Goal: Check status: Check status

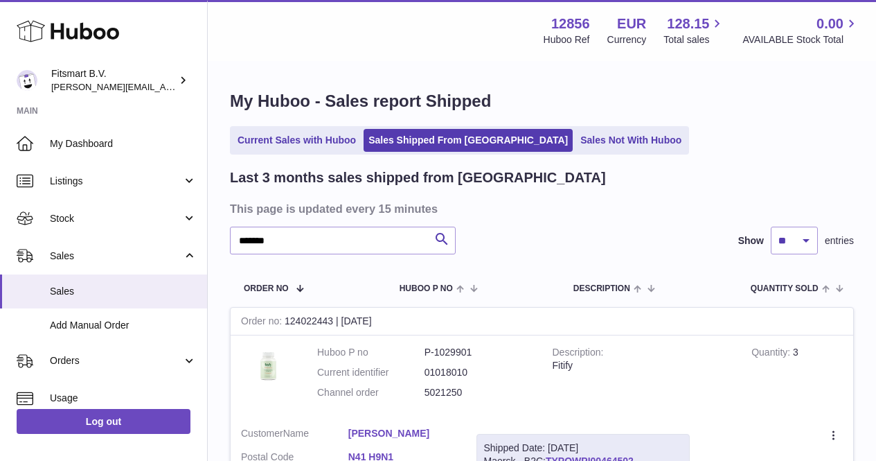
scroll to position [118, 0]
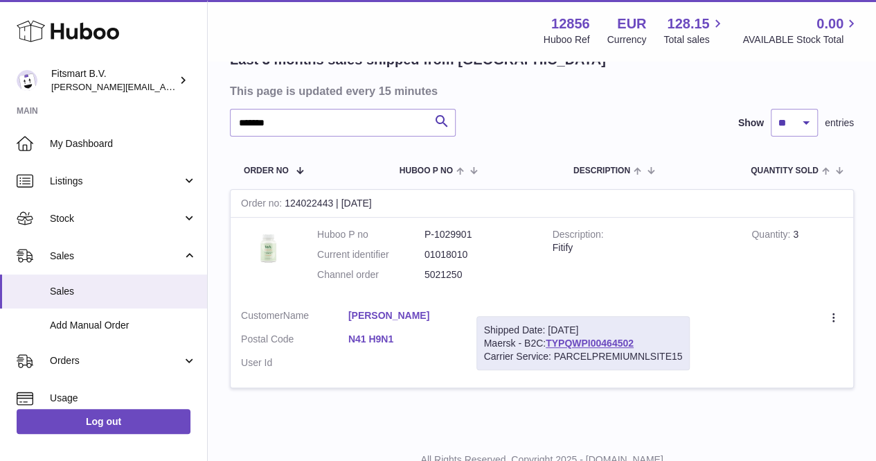
click at [213, 145] on div "My Huboo - Sales report Shipped Current Sales with Huboo Sales Shipped From [GE…" at bounding box center [542, 189] width 668 height 488
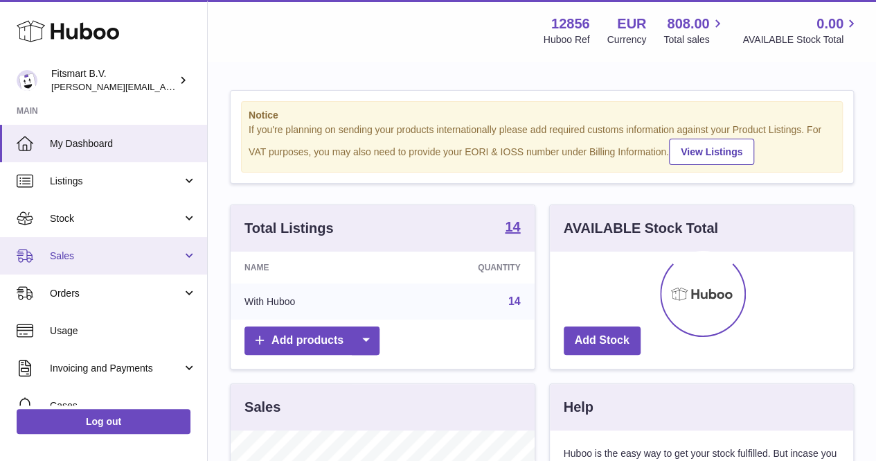
scroll to position [216, 303]
click at [125, 269] on link "Sales" at bounding box center [103, 255] width 207 height 37
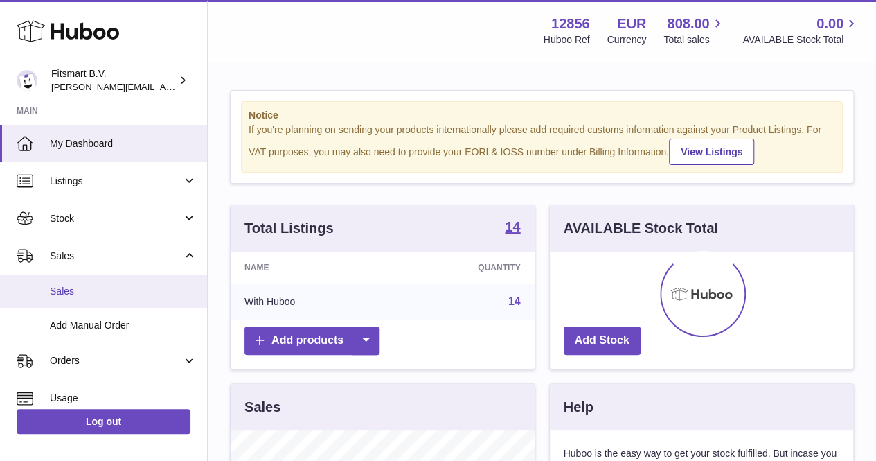
click at [83, 285] on span "Sales" at bounding box center [123, 291] width 147 height 13
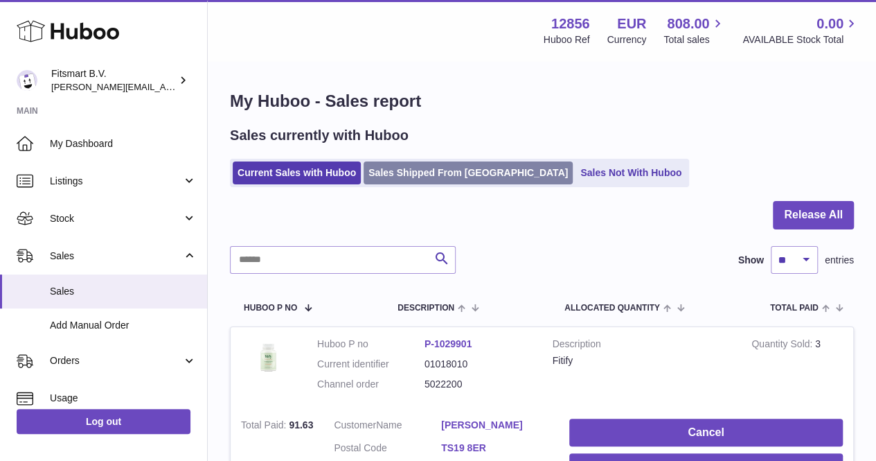
click at [411, 179] on link "Sales Shipped From [GEOGRAPHIC_DATA]" at bounding box center [468, 172] width 209 height 23
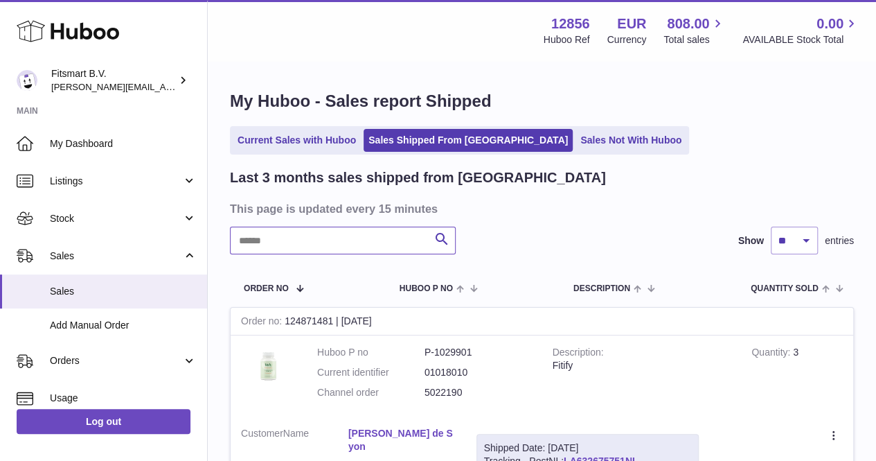
click at [321, 238] on input "text" at bounding box center [343, 240] width 226 height 28
paste input "**********"
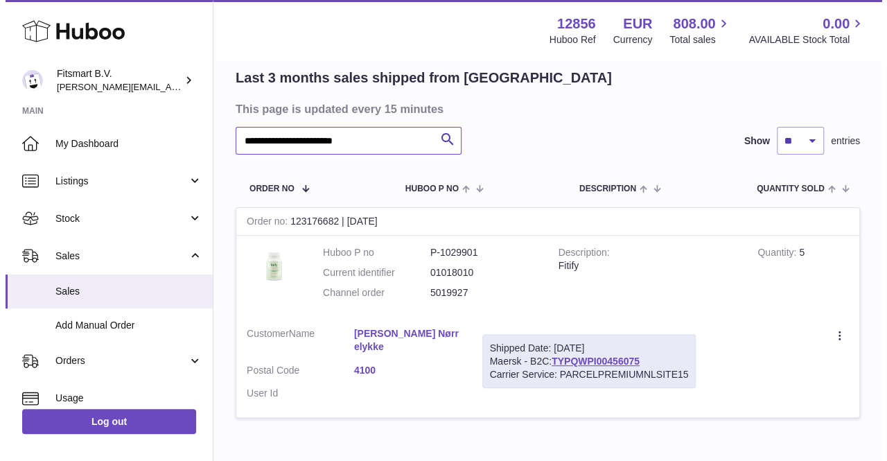
scroll to position [105, 0]
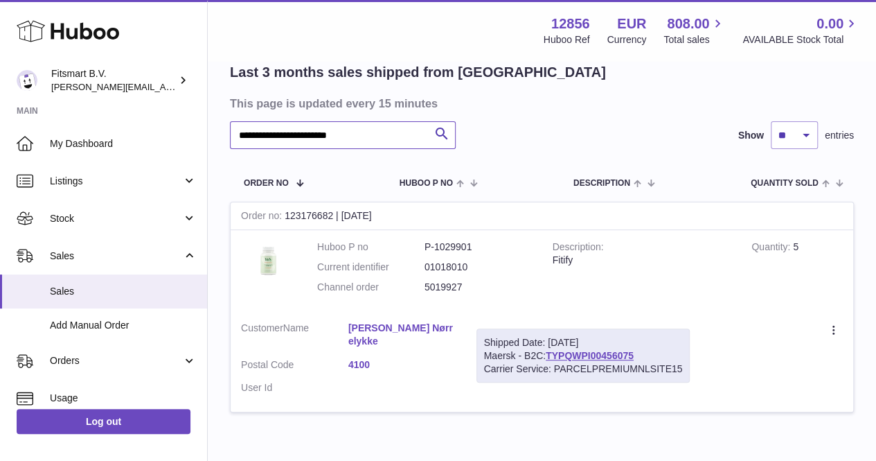
type input "**********"
drag, startPoint x: 487, startPoint y: 284, endPoint x: 423, endPoint y: 290, distance: 64.0
click at [423, 290] on dl "Huboo P no P-1029901 Current identifier 01018010 Channel order 5019927" at bounding box center [424, 270] width 215 height 60
copy dl "5019927"
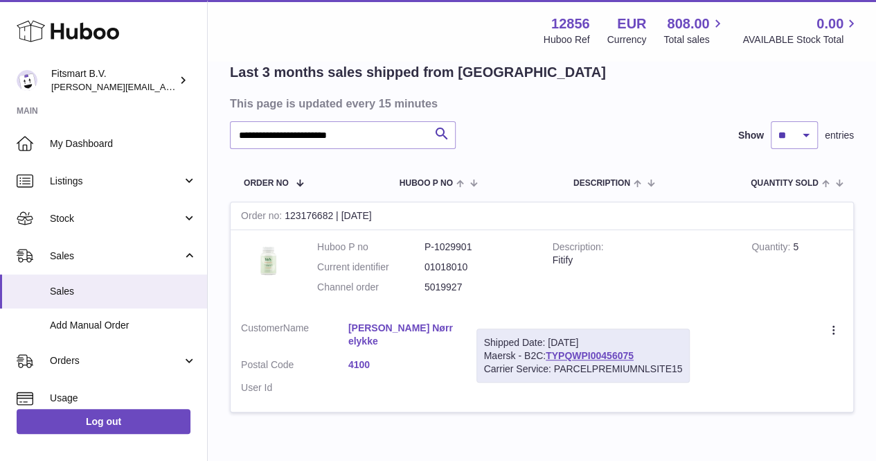
click at [415, 318] on td "Customer Name [PERSON_NAME] Nørrelykke Postal Code 4100 User Id" at bounding box center [348, 361] width 235 height 101
click at [395, 326] on link "[PERSON_NAME] Nørrelykke" at bounding box center [401, 334] width 107 height 26
